Goal: Task Accomplishment & Management: Use online tool/utility

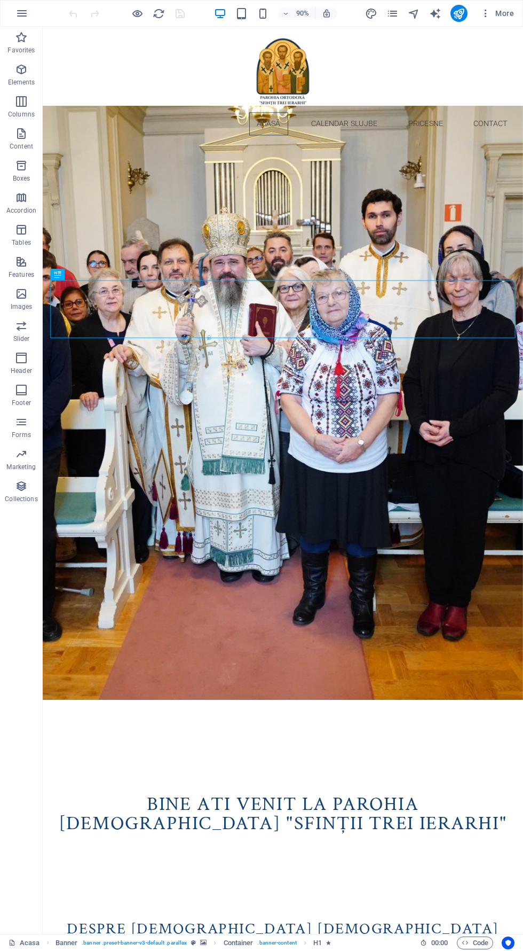
scroll to position [1, 0]
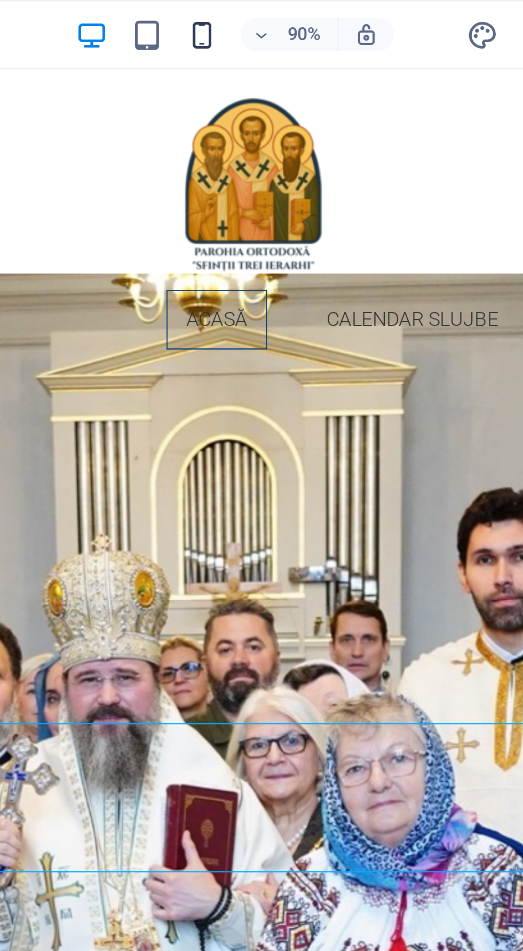
click at [268, 7] on icon "button" at bounding box center [263, 13] width 12 height 12
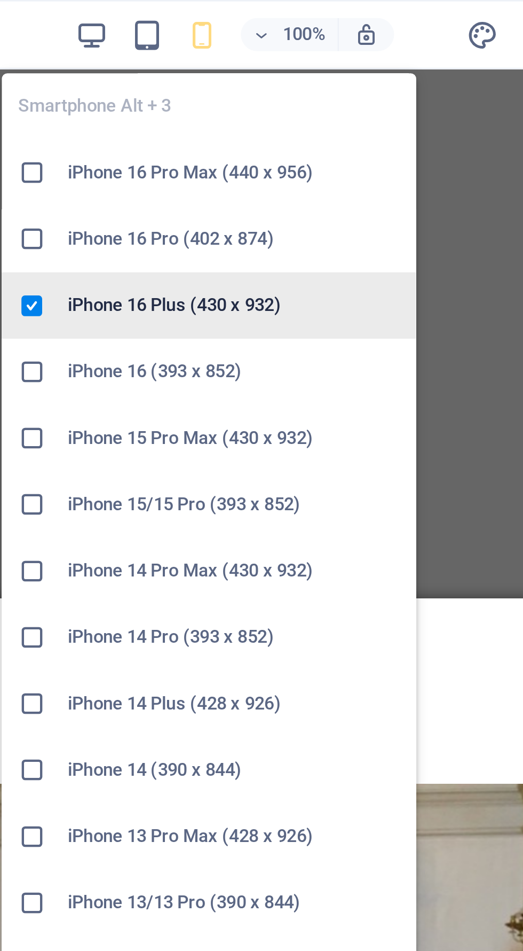
click at [279, 115] on h6 "iPhone 16 Plus (430 x 932)" at bounding box center [275, 118] width 128 height 13
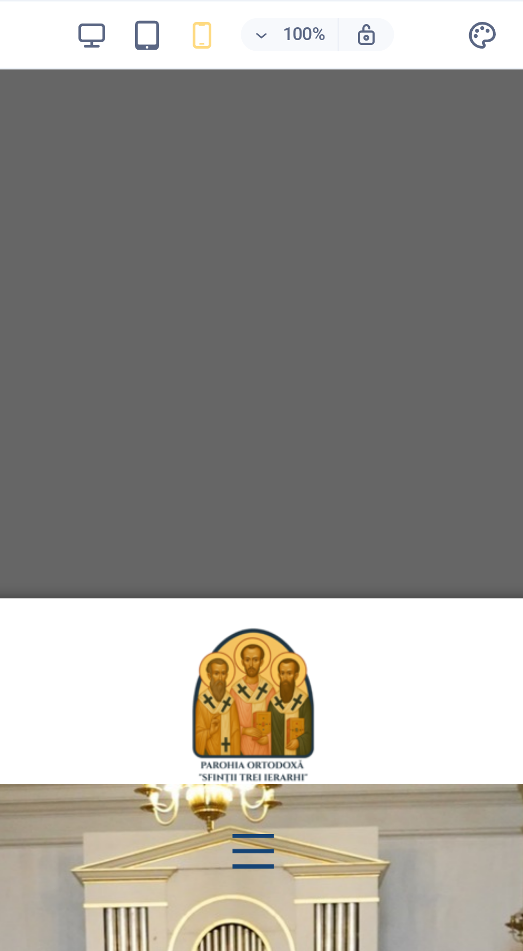
click at [144, 676] on figure at bounding box center [67, 682] width 204 height 13
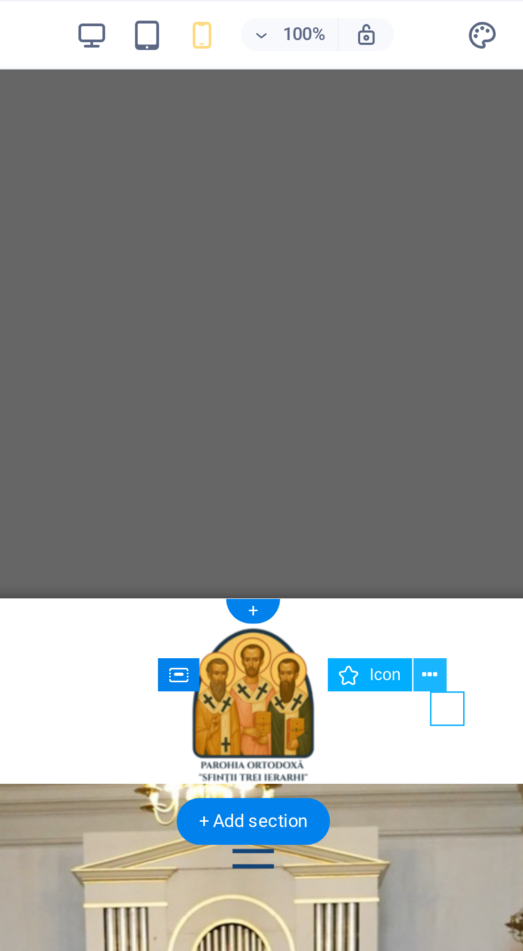
click at [354, 258] on icon at bounding box center [351, 260] width 6 height 11
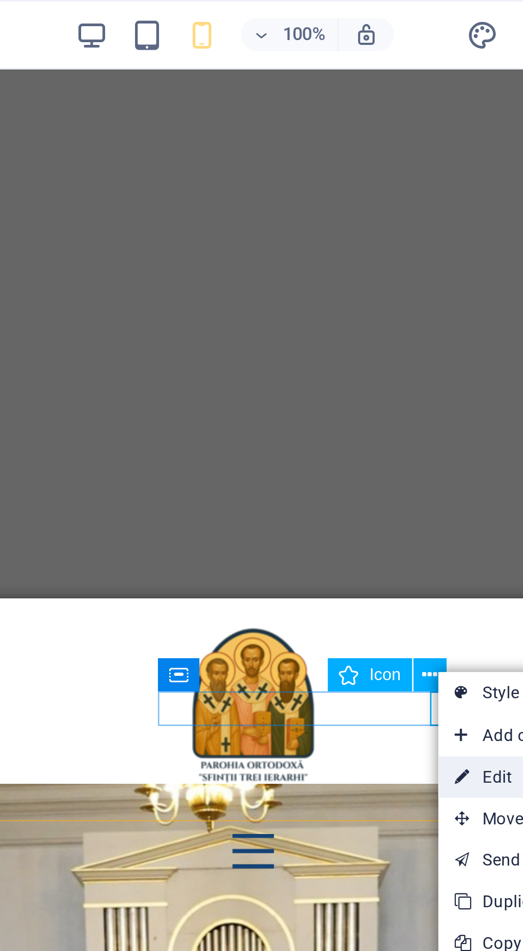
click at [372, 297] on link "⏎ Edit" at bounding box center [391, 300] width 72 height 16
select select "xMidYMid"
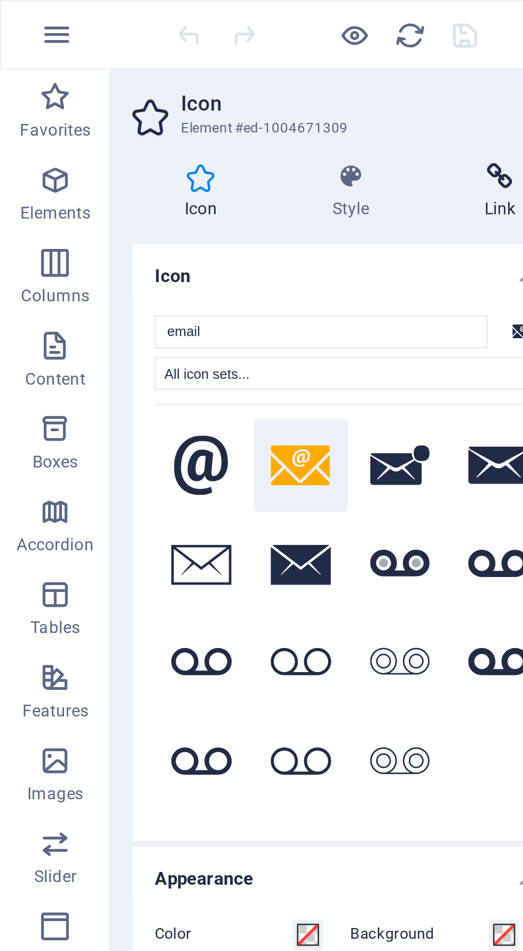
click at [192, 66] on icon at bounding box center [193, 68] width 52 height 11
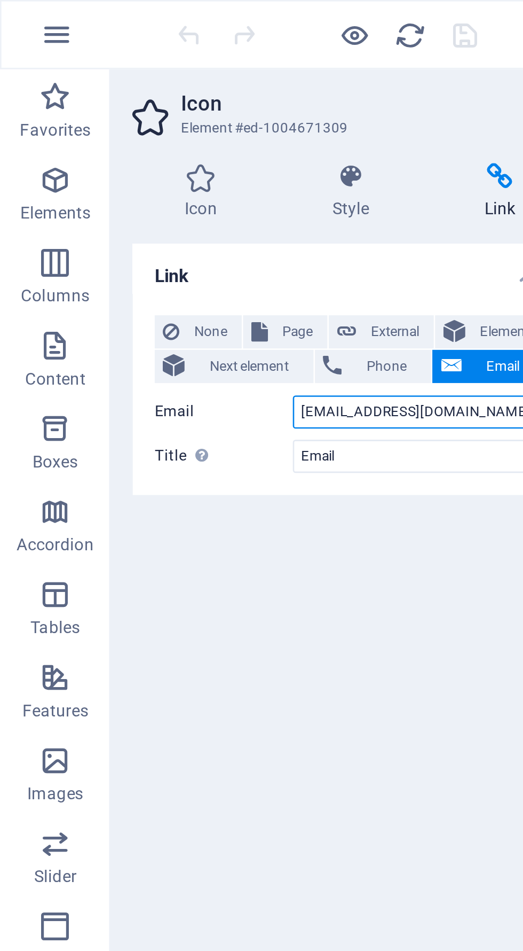
click at [124, 156] on input "[EMAIL_ADDRESS][DOMAIN_NAME]" at bounding box center [162, 159] width 98 height 13
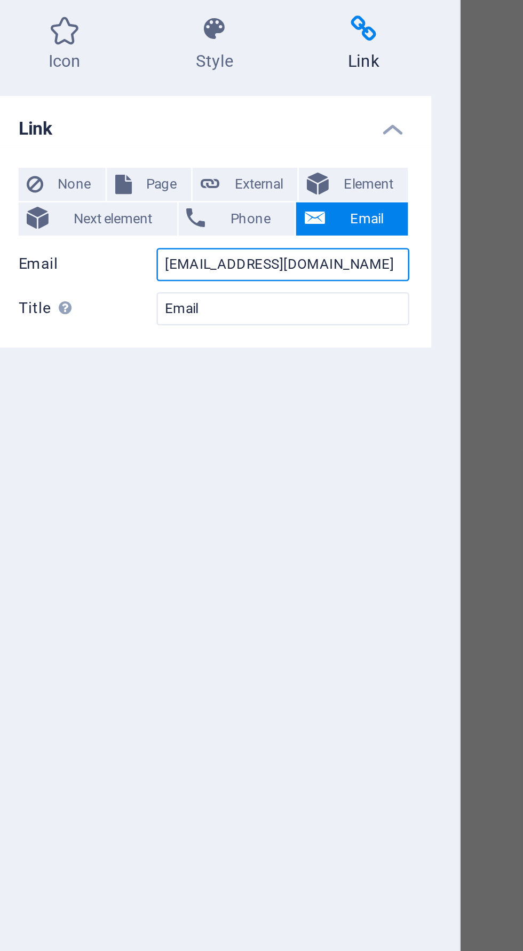
type input "[EMAIL_ADDRESS][DOMAIN_NAME]"
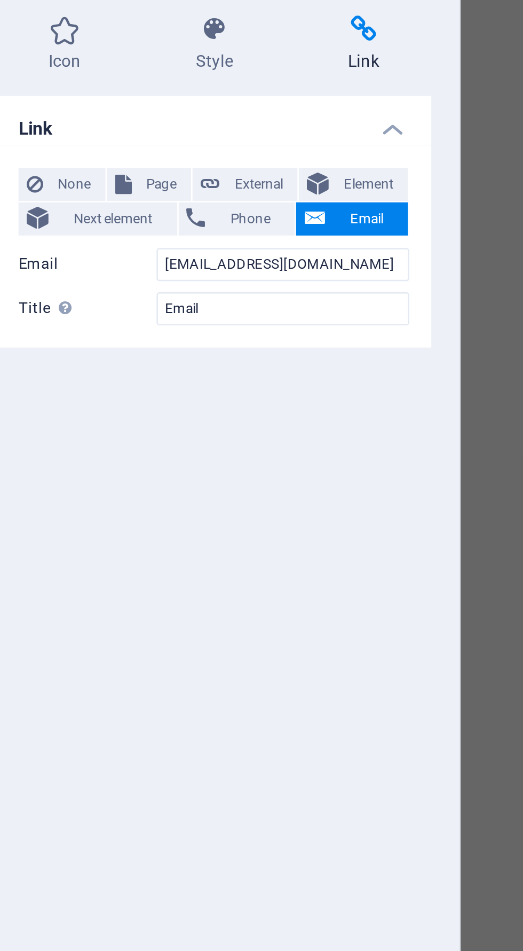
click at [182, 211] on div "Link None Page External Element Next element Phone Email Page Acasa Calendar Șt…" at bounding box center [135, 509] width 168 height 831
click at [245, 326] on div "H1 Banner Container Icon Menu Bar Container" at bounding box center [377, 480] width 293 height 907
click at [230, 331] on div at bounding box center [229, 480] width 2 height 907
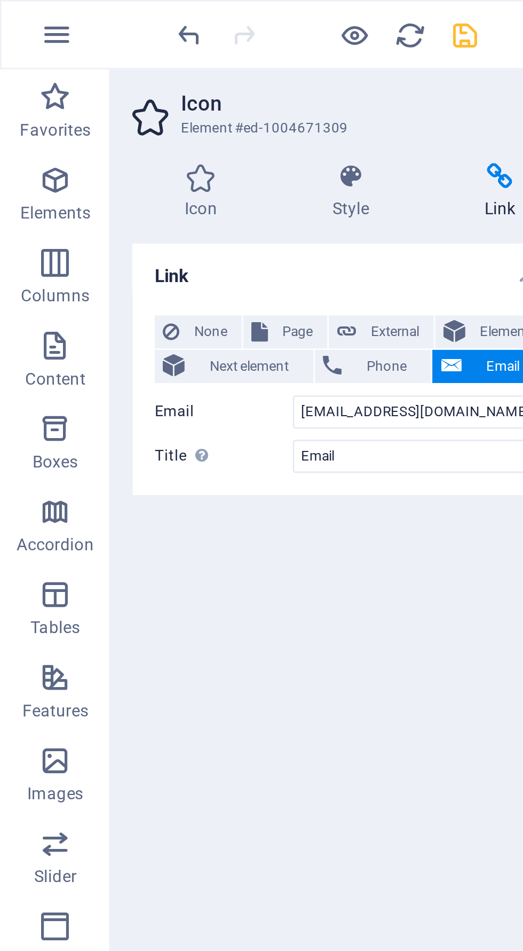
click at [180, 11] on icon "save" at bounding box center [180, 13] width 12 height 12
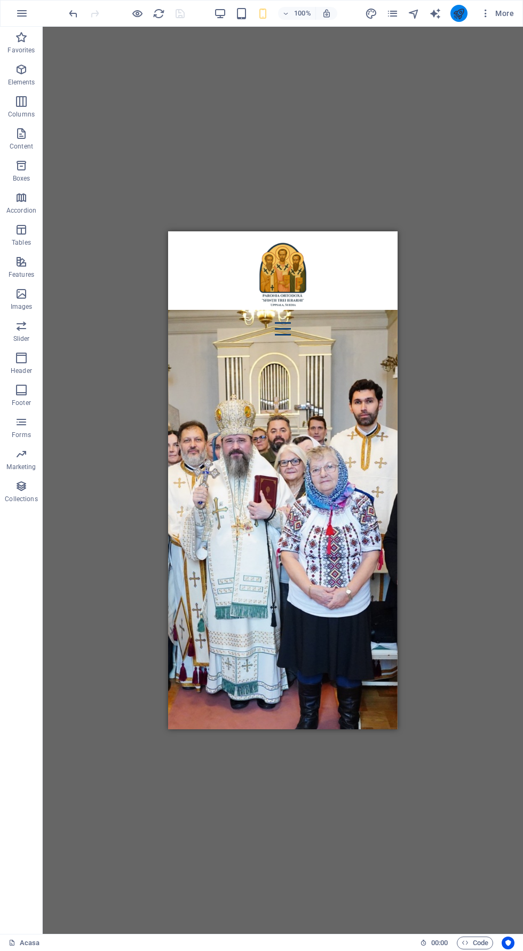
click at [459, 12] on icon "publish" at bounding box center [459, 13] width 12 height 12
